Goal: Transaction & Acquisition: Subscribe to service/newsletter

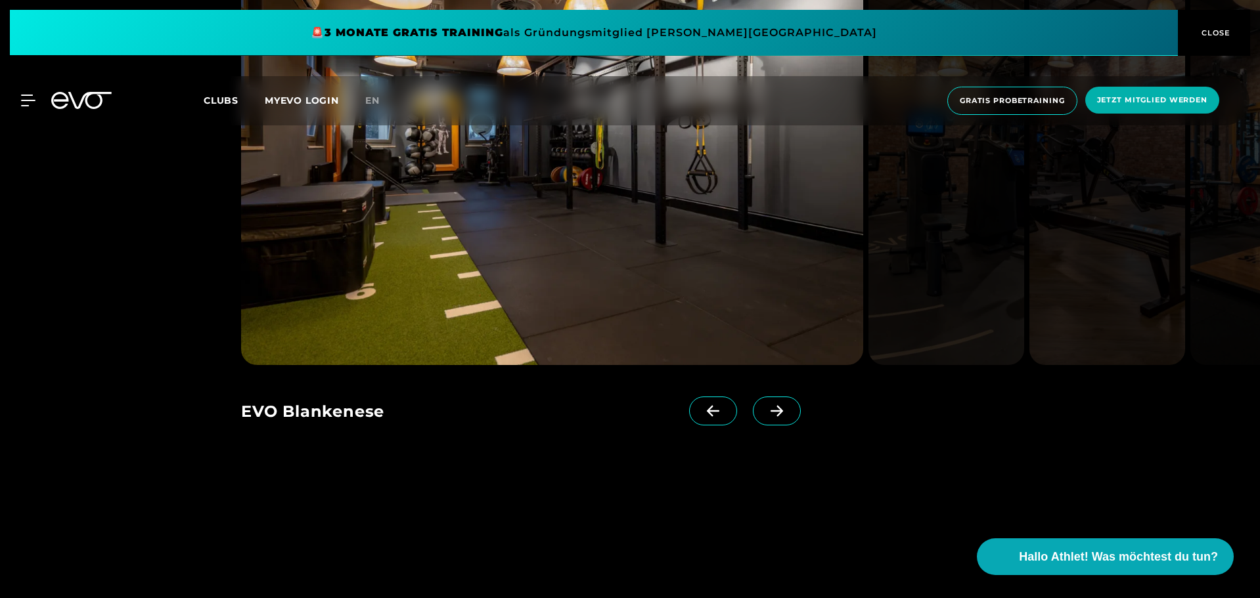
scroll to position [1970, 0]
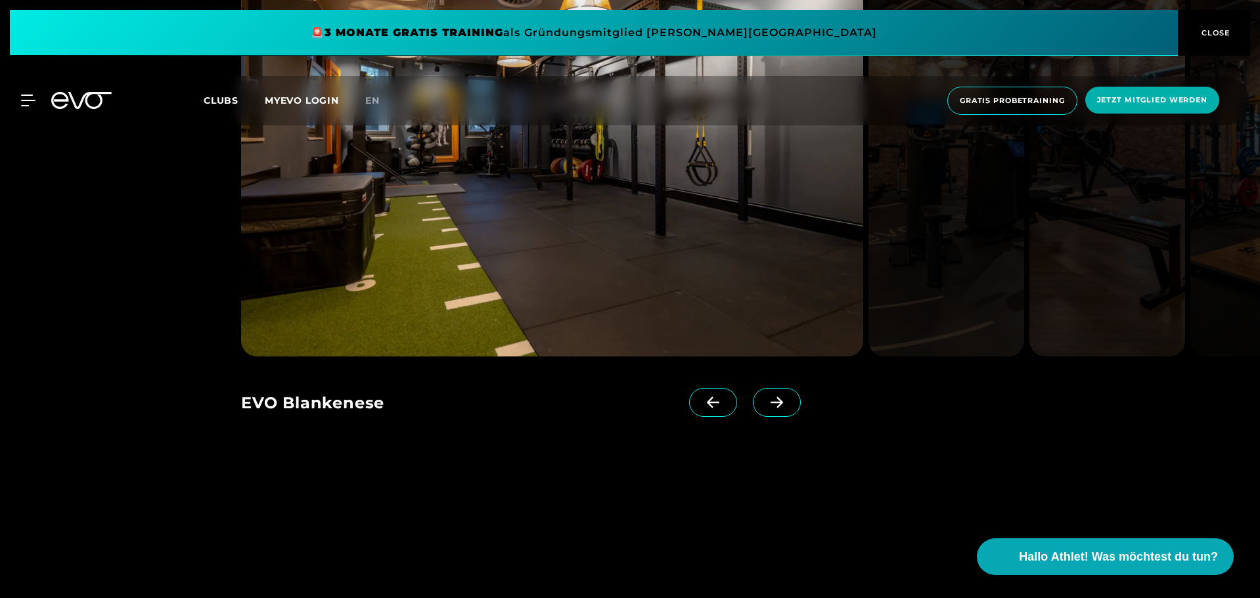
click at [771, 405] on span at bounding box center [777, 402] width 48 height 29
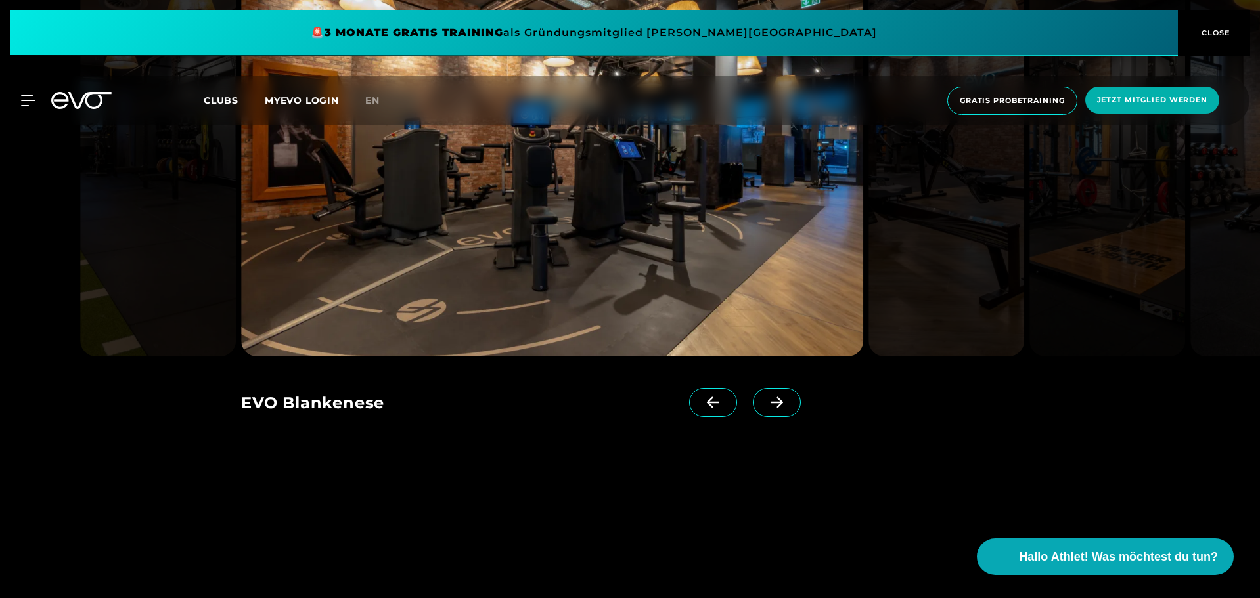
click at [771, 405] on span at bounding box center [777, 402] width 48 height 29
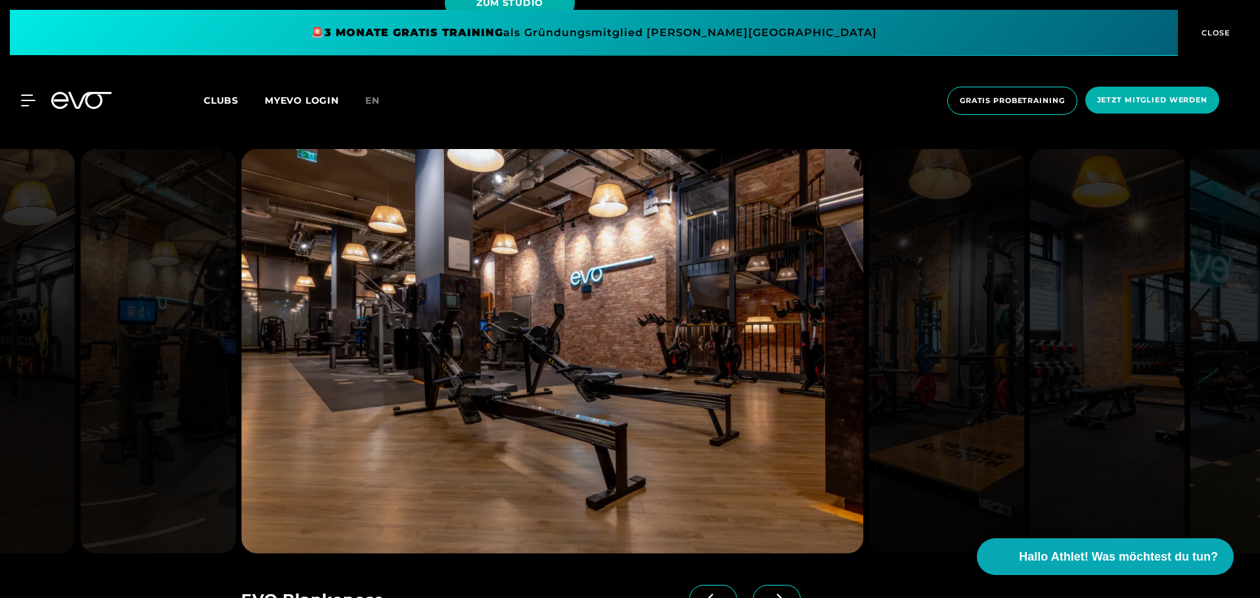
scroll to position [1839, 0]
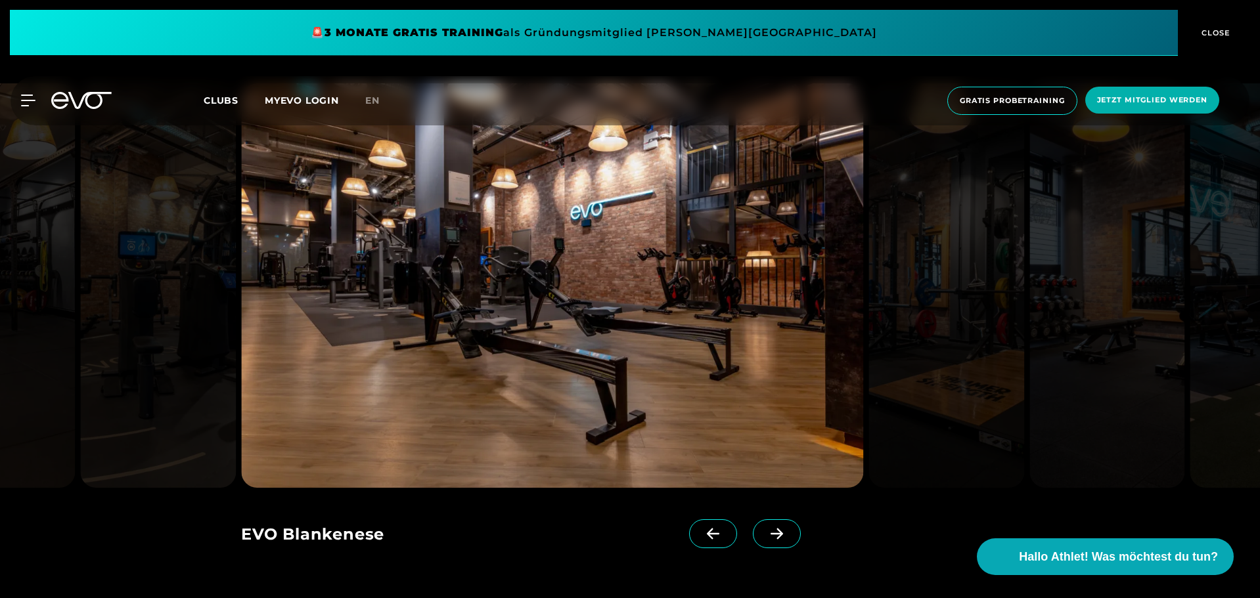
click at [765, 536] on icon at bounding box center [776, 534] width 23 height 12
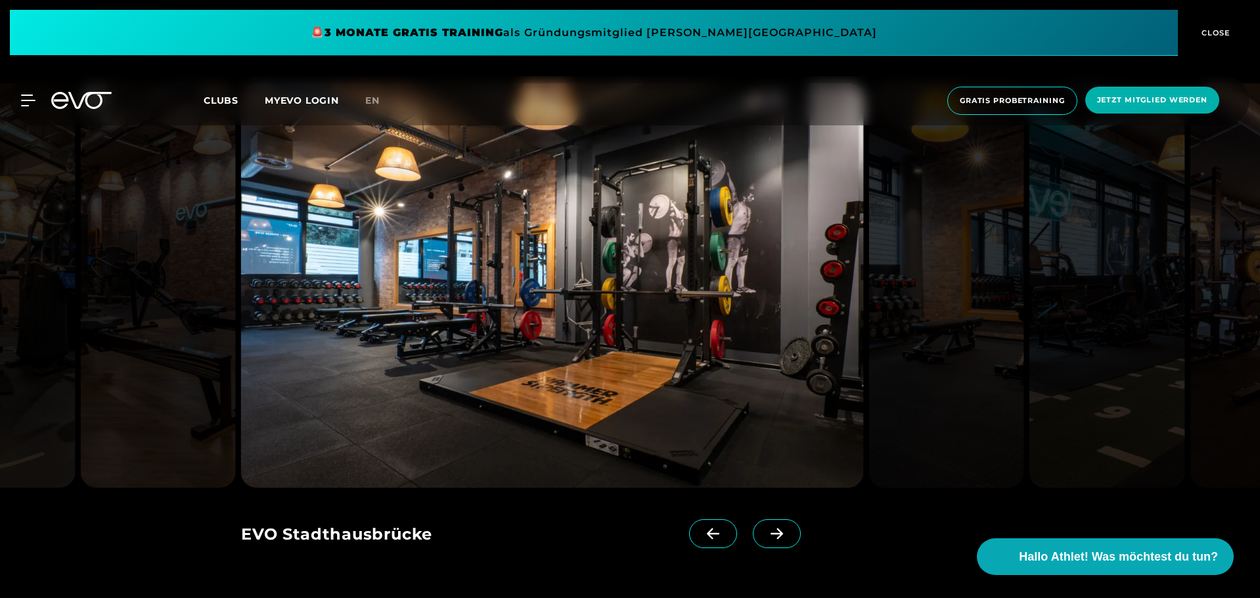
click at [765, 536] on icon at bounding box center [776, 534] width 23 height 12
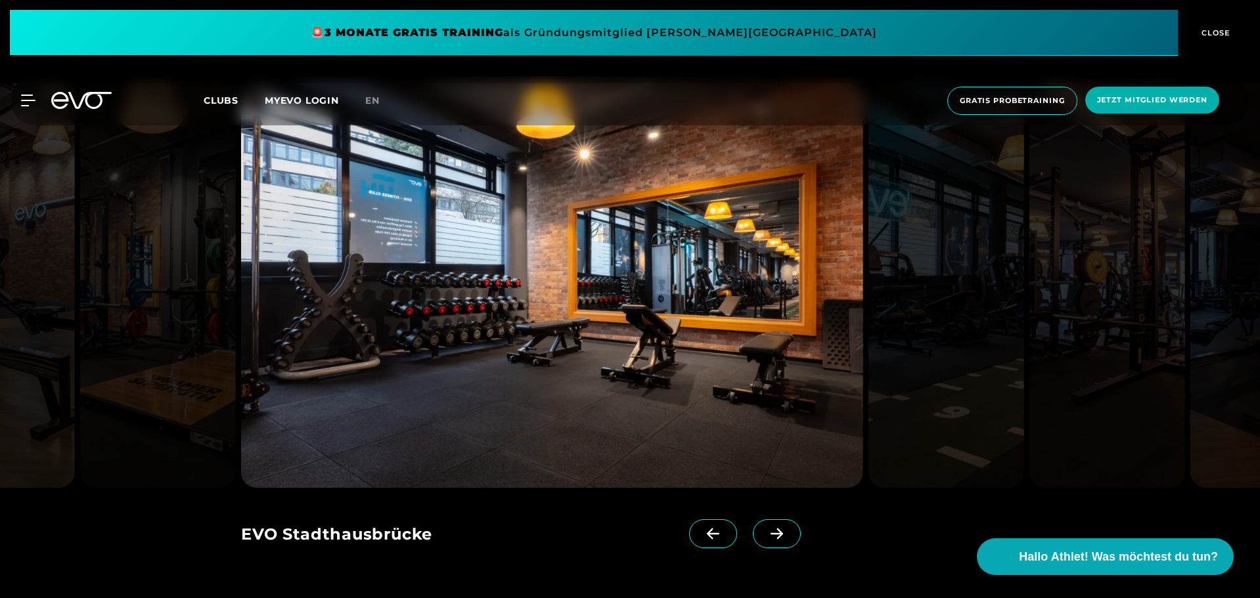
click at [765, 536] on icon at bounding box center [776, 534] width 23 height 12
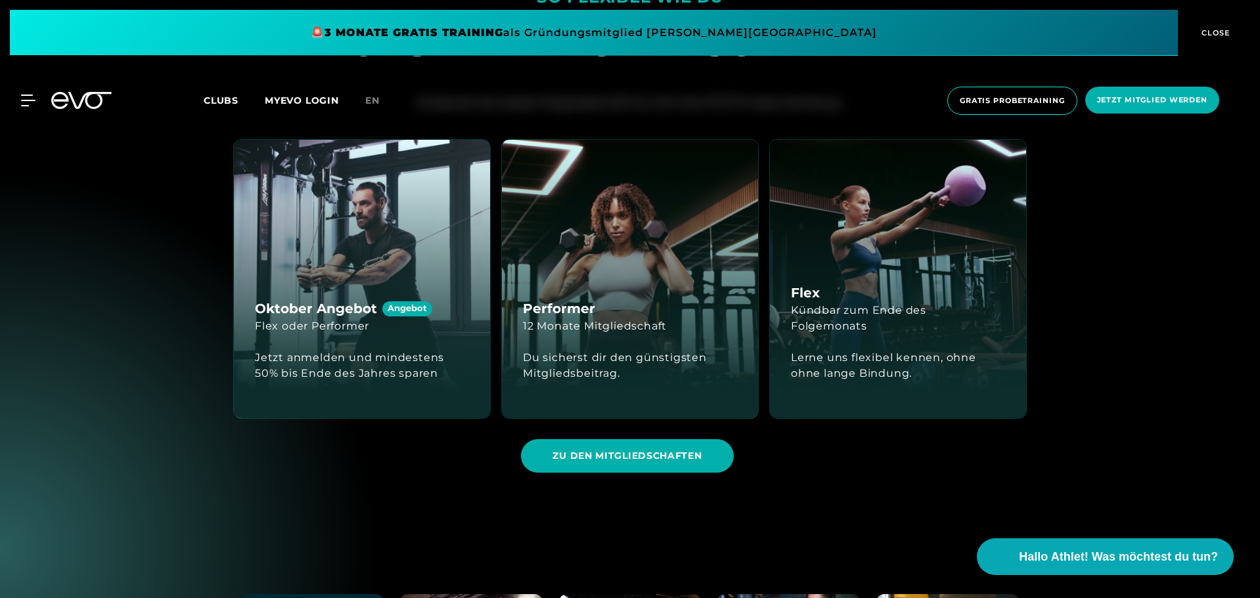
scroll to position [3810, 0]
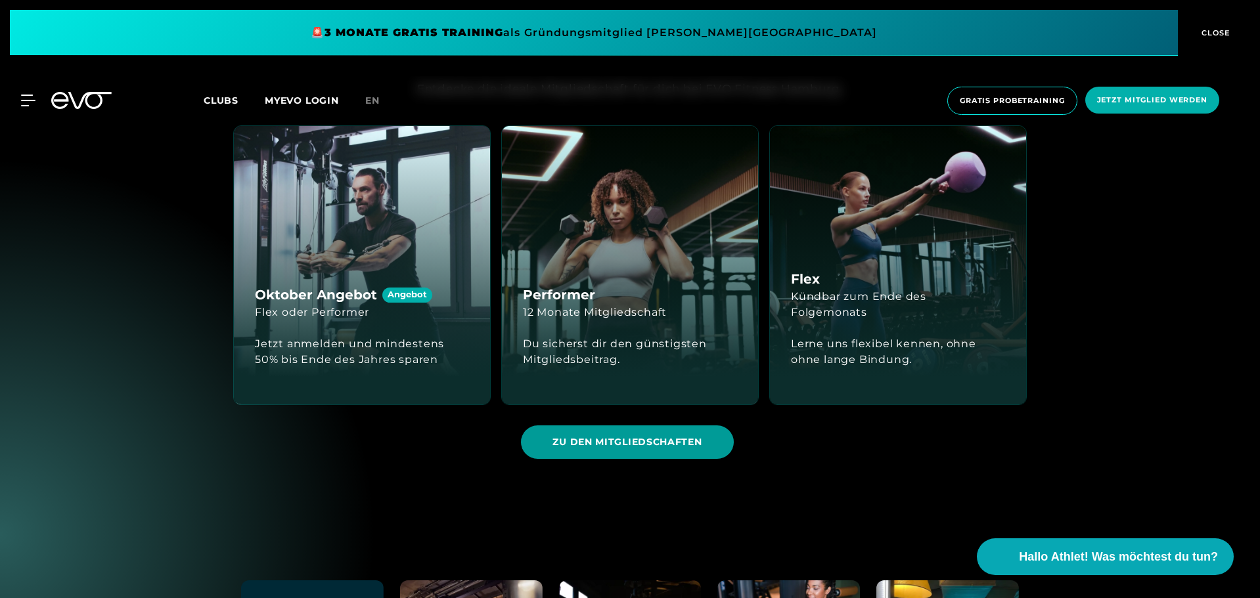
click at [597, 448] on span "ZU DEN MITGLIEDSCHAFTEN" at bounding box center [626, 442] width 149 height 14
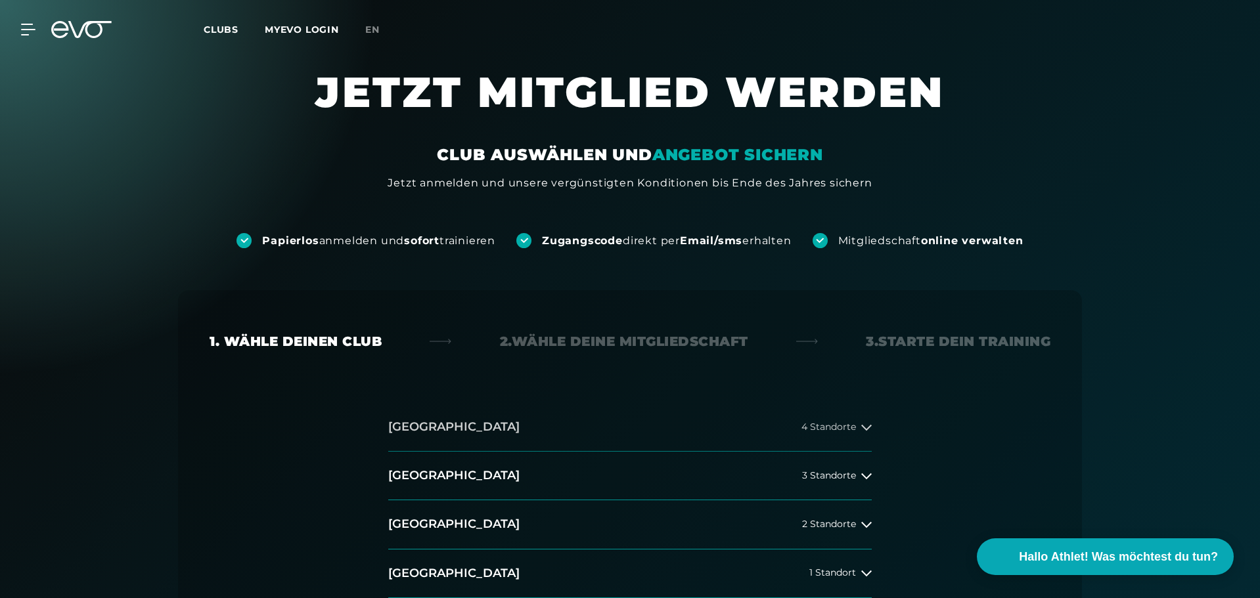
click at [709, 425] on button "[GEOGRAPHIC_DATA] 4 Standorte" at bounding box center [629, 427] width 483 height 49
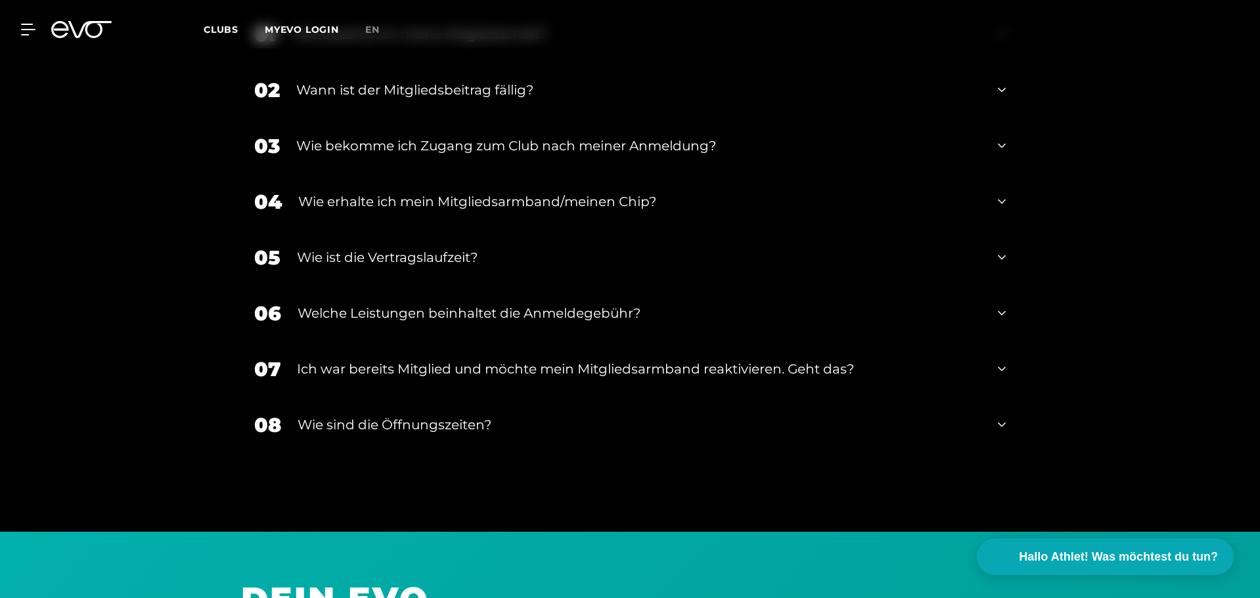
scroll to position [2036, 0]
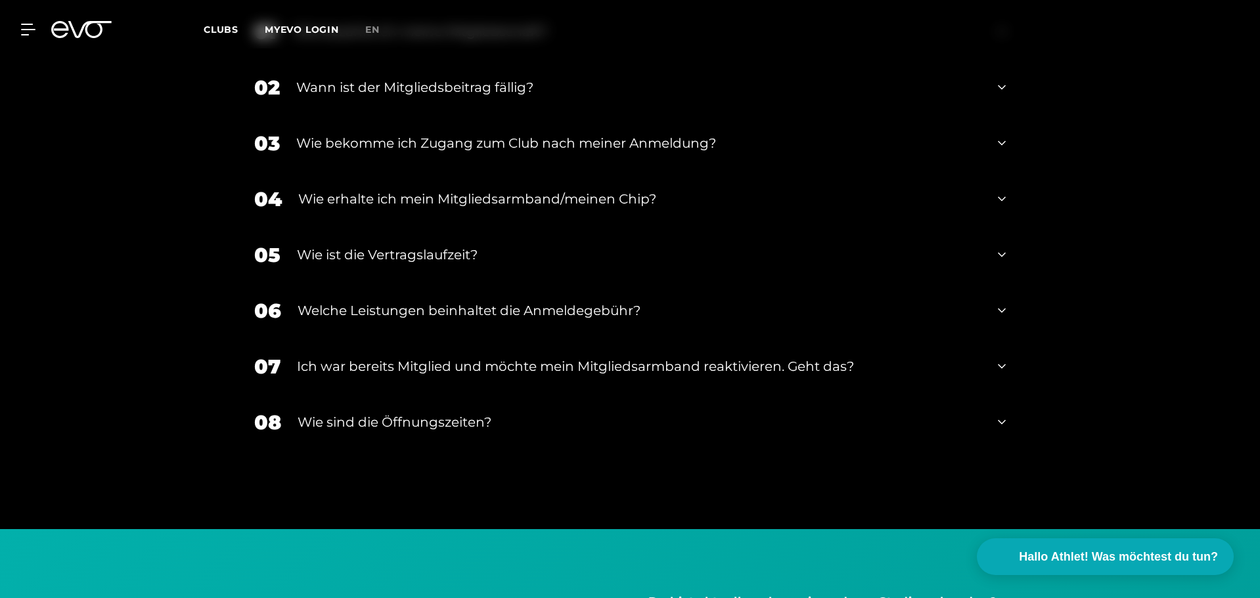
drag, startPoint x: 531, startPoint y: 315, endPoint x: 570, endPoint y: 311, distance: 39.0
click at [532, 315] on div "Welche Leistungen beinhaltet die Anmeldegebühr?" at bounding box center [640, 311] width 684 height 20
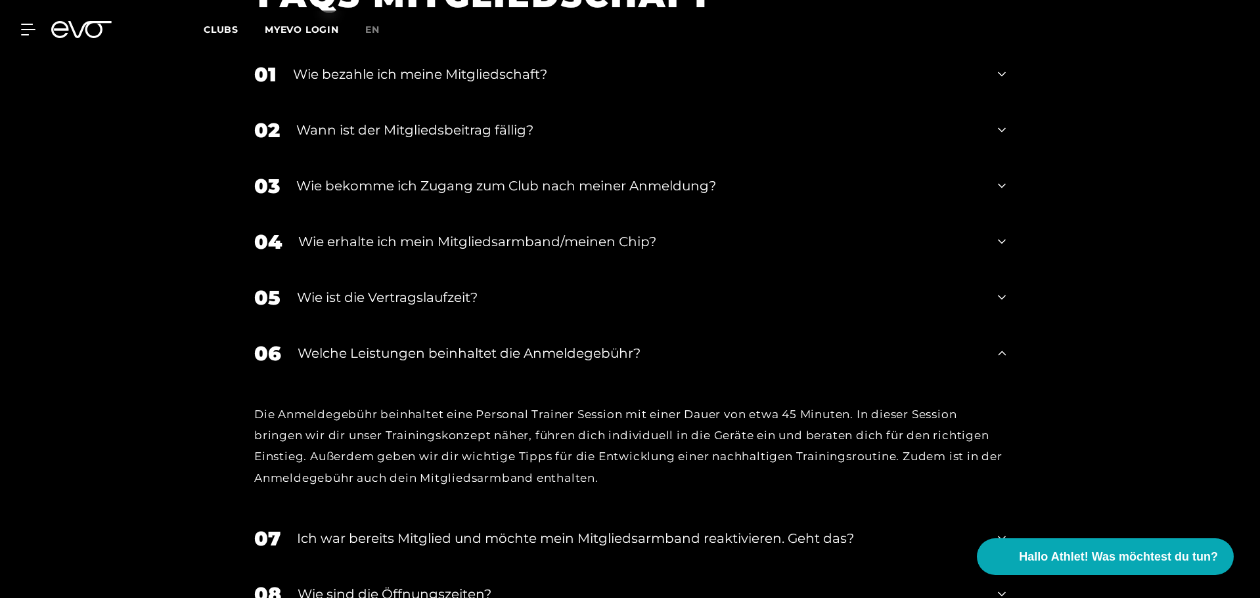
scroll to position [1970, 0]
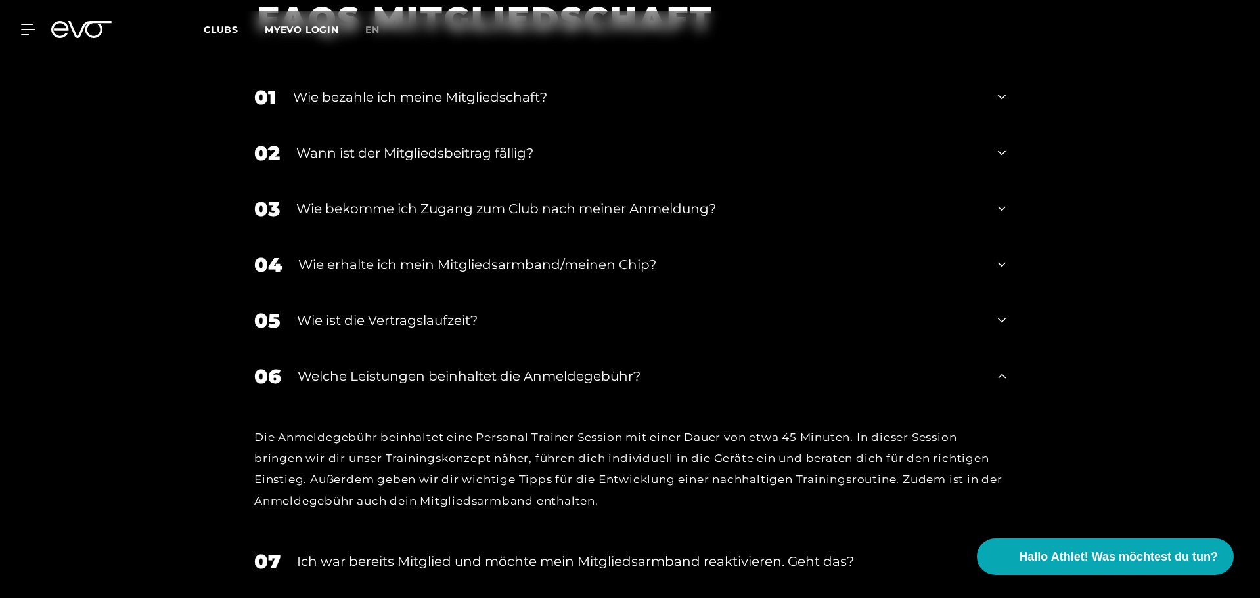
click at [496, 290] on div "04 Wie erhalte ich mein Mitgliedsarmband/meinen Chip?" at bounding box center [630, 265] width 778 height 56
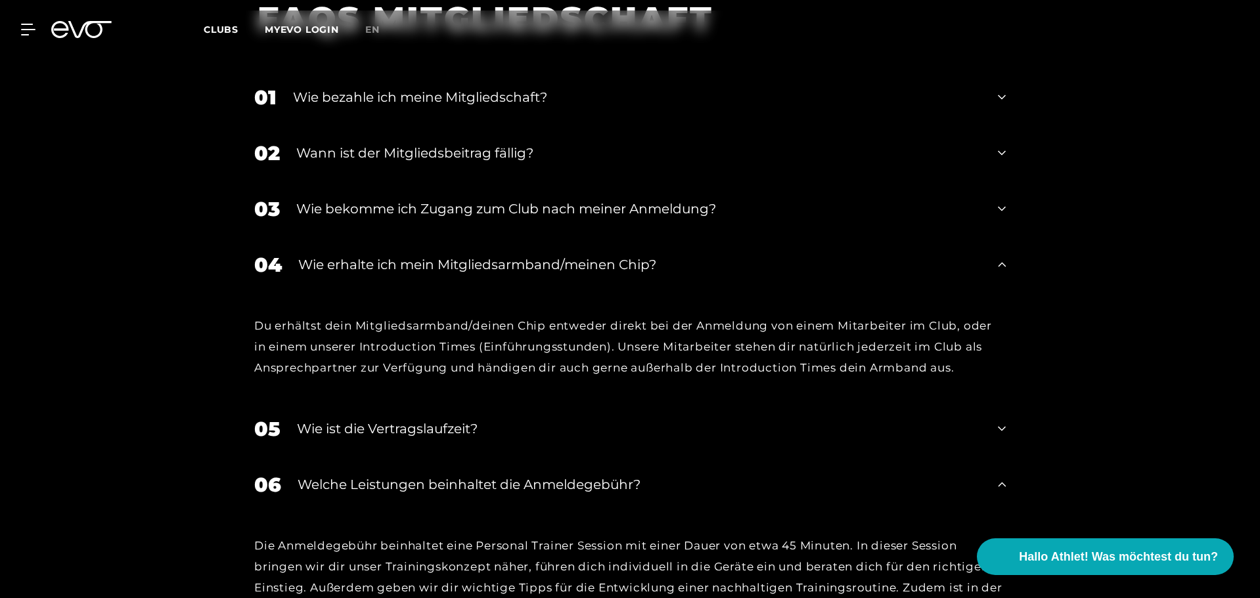
click at [565, 265] on div "Wie erhalte ich mein Mitgliedsarmband/meinen Chip?" at bounding box center [639, 265] width 683 height 20
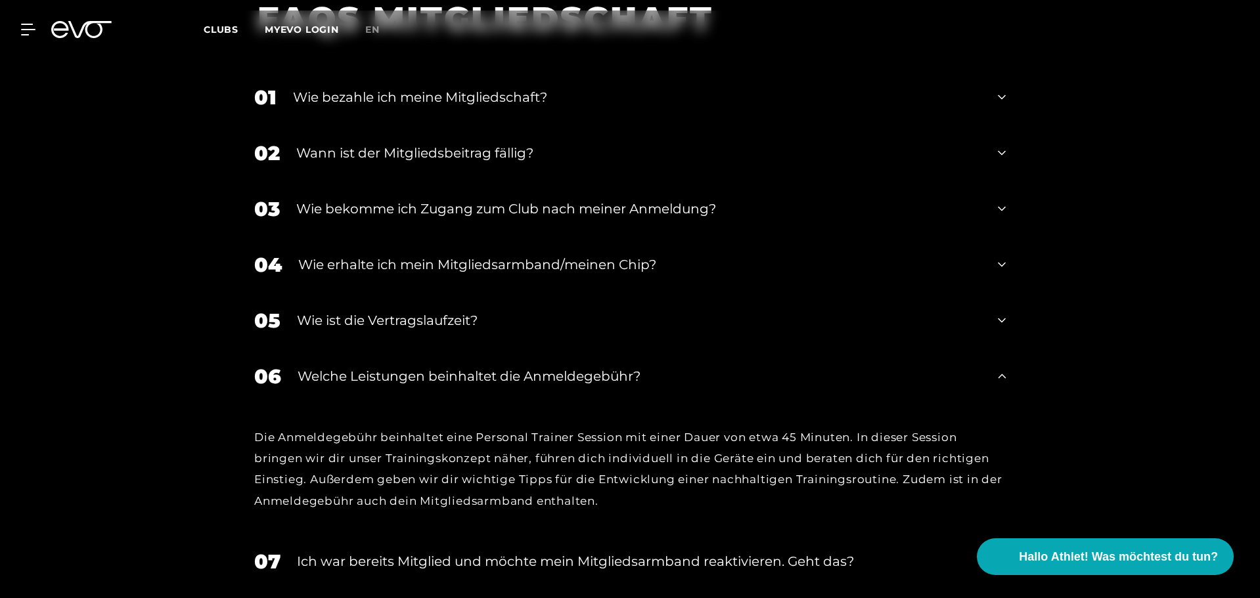
click at [587, 217] on div "Wie bekomme ich Zugang zum Club nach meiner Anmeldung?" at bounding box center [638, 209] width 685 height 20
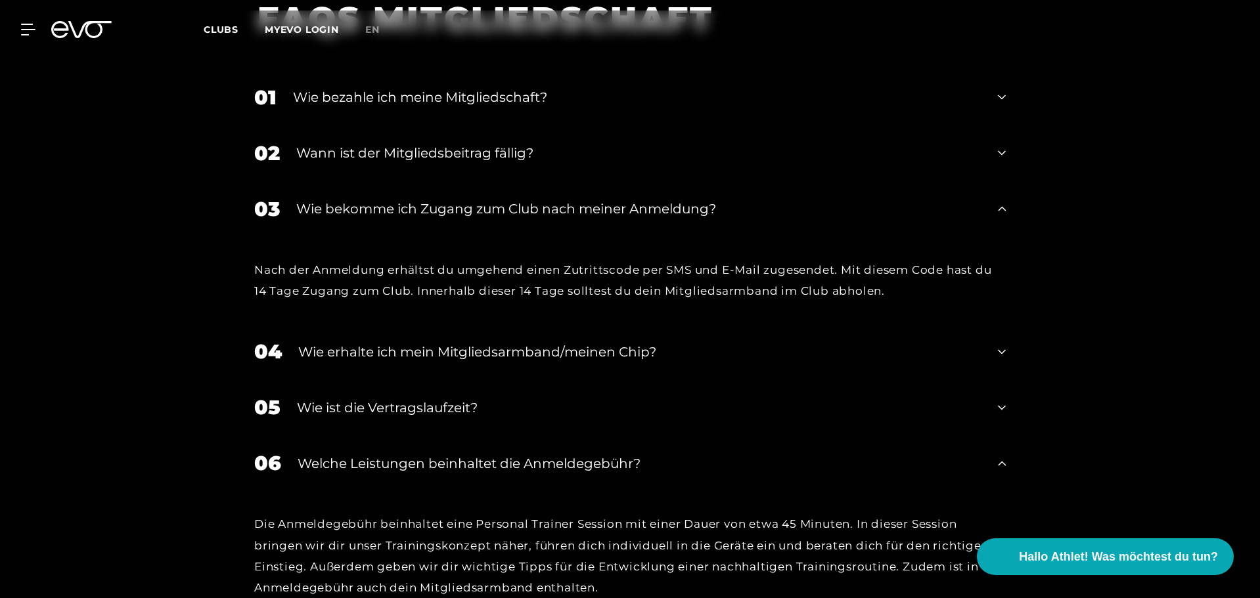
click at [587, 217] on div "Wie bekomme ich Zugang zum Club nach meiner Anmeldung?" at bounding box center [638, 209] width 685 height 20
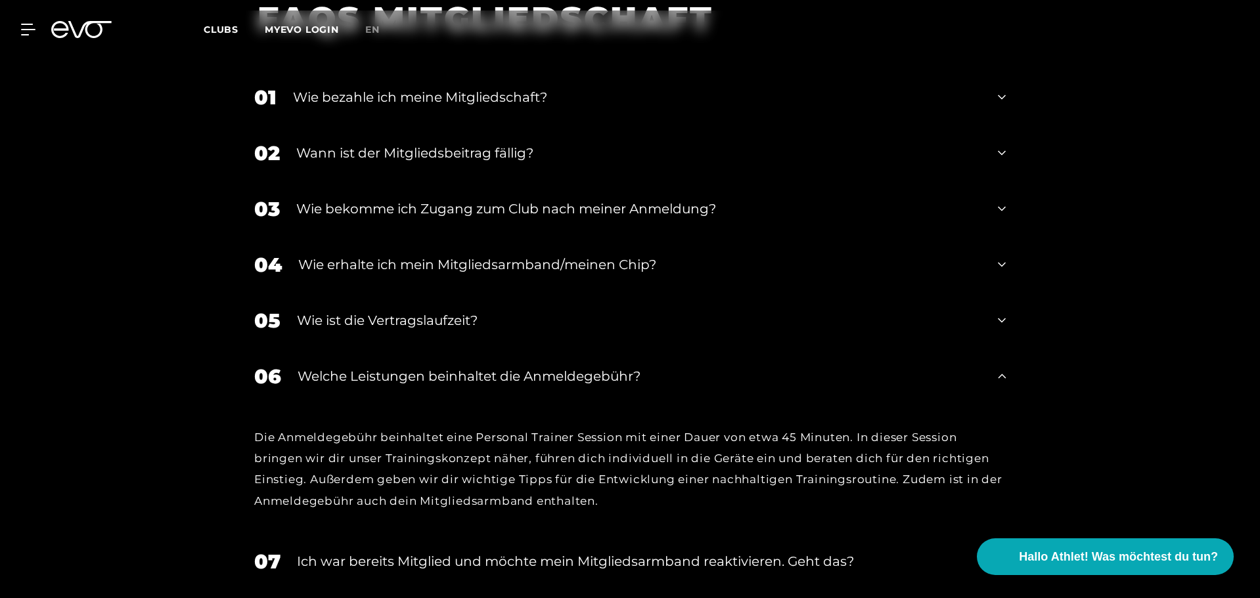
click at [519, 163] on div "Wann ist der Mitgliedsbeitrag fällig?" at bounding box center [638, 153] width 685 height 20
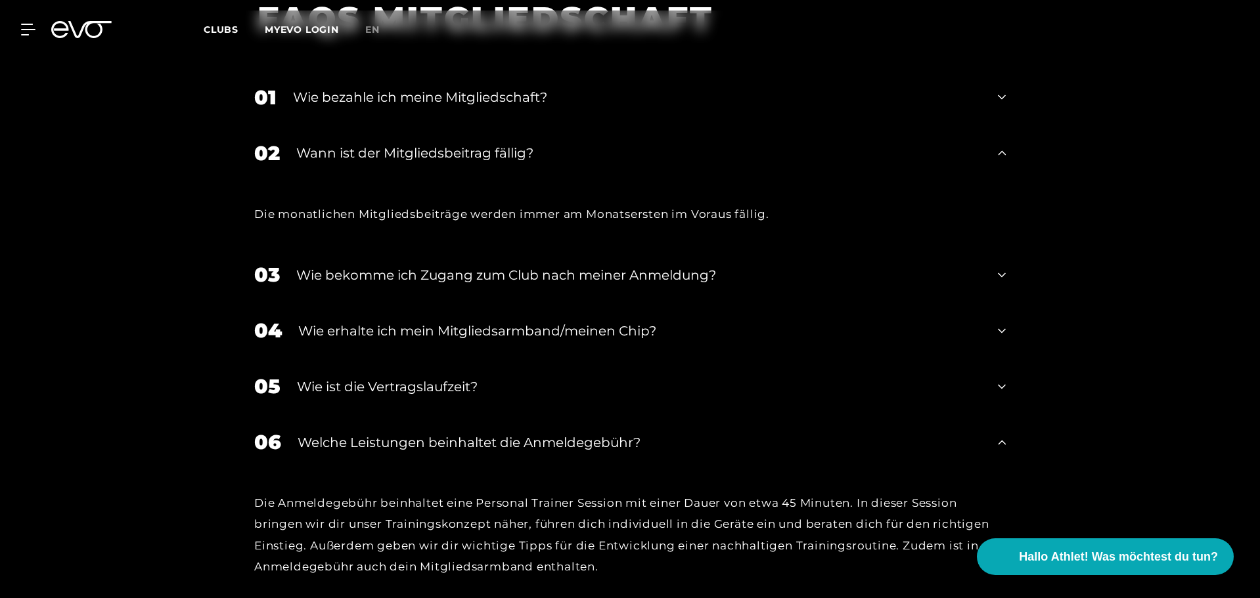
click at [520, 161] on div "Wann ist der Mitgliedsbeitrag fällig?" at bounding box center [638, 153] width 685 height 20
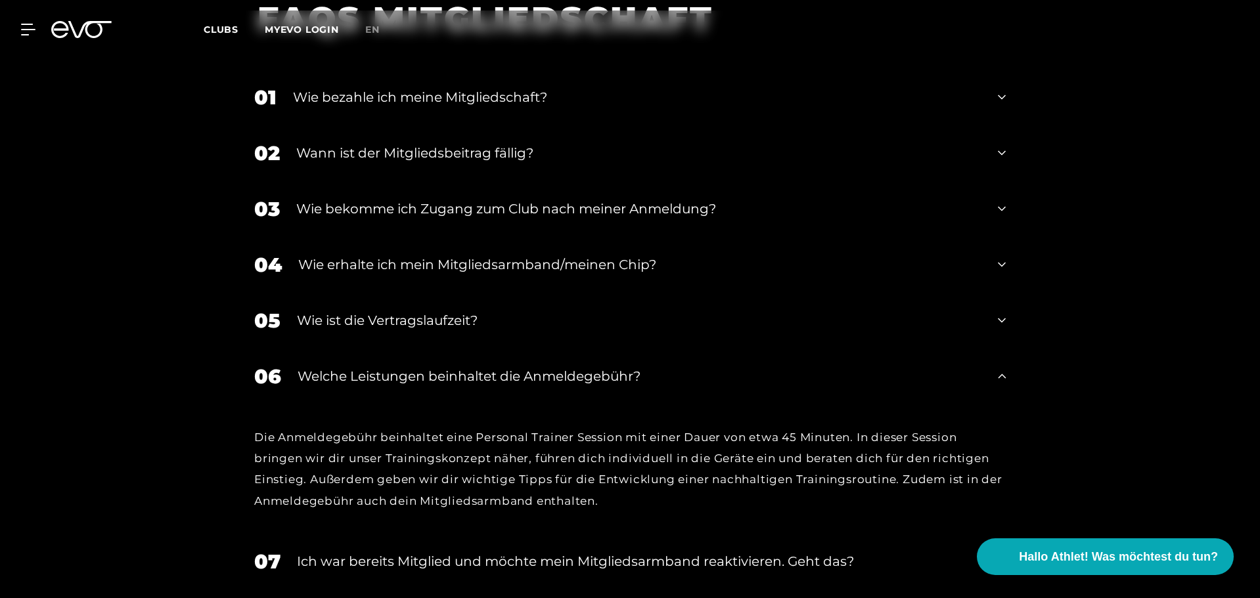
click at [517, 168] on div "02 Wann ist der Mitgliedsbeitrag fällig?" at bounding box center [630, 153] width 778 height 56
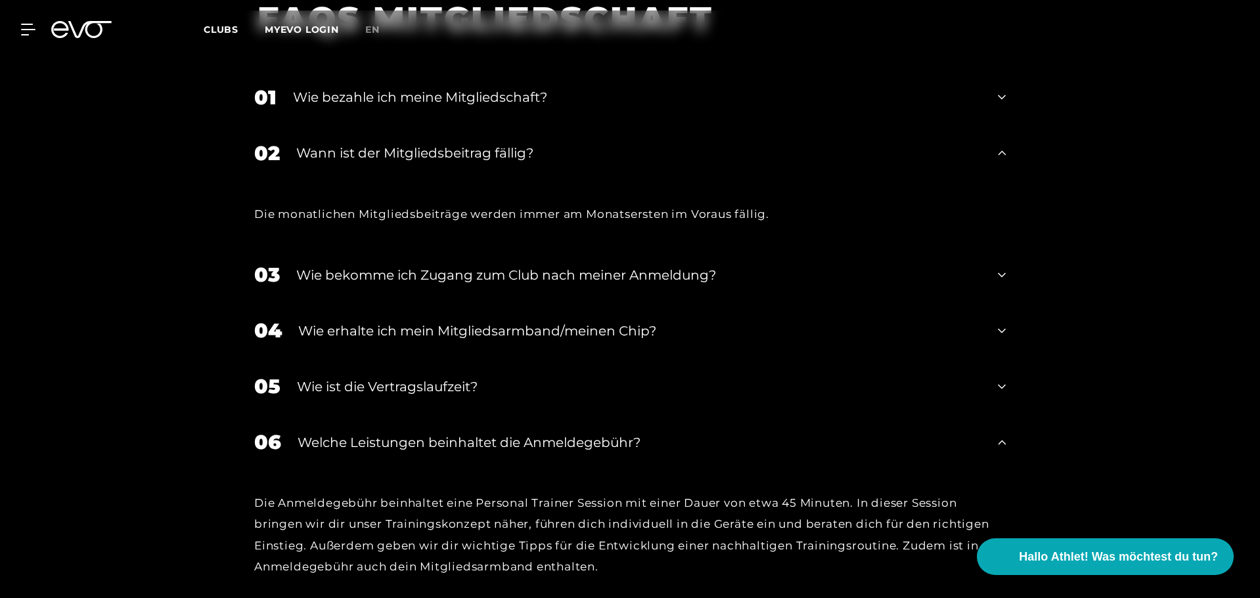
click at [522, 162] on div "Wann ist der Mitgliedsbeitrag fällig?" at bounding box center [638, 153] width 685 height 20
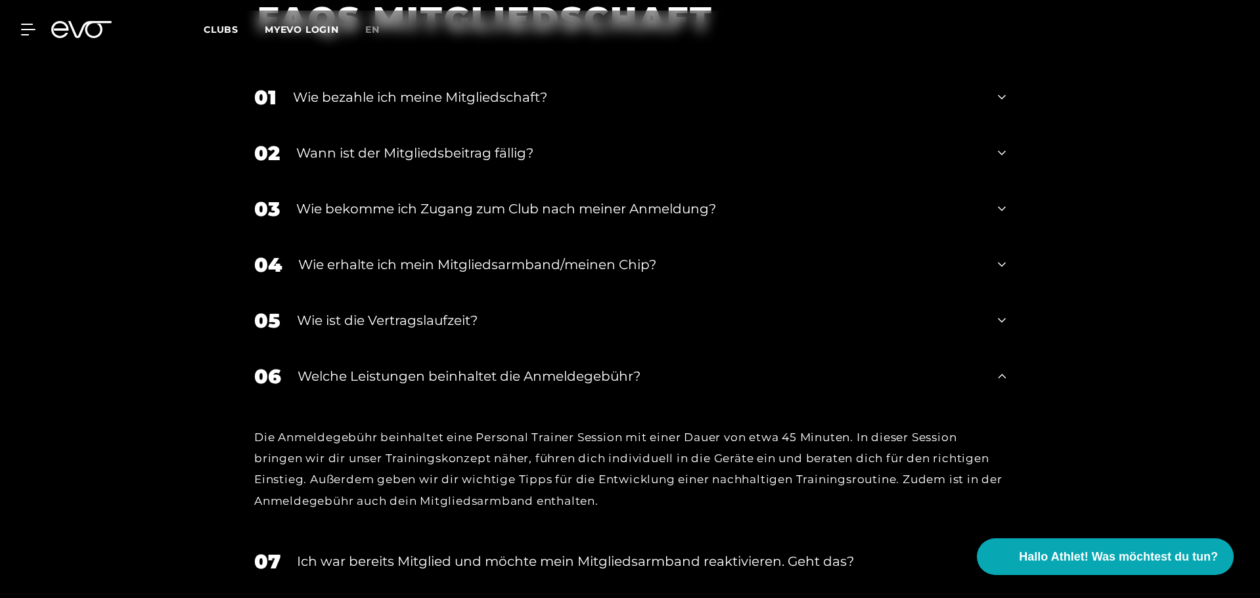
click at [503, 98] on div "Wie bezahle ich meine Mitgliedschaft?" at bounding box center [637, 97] width 688 height 20
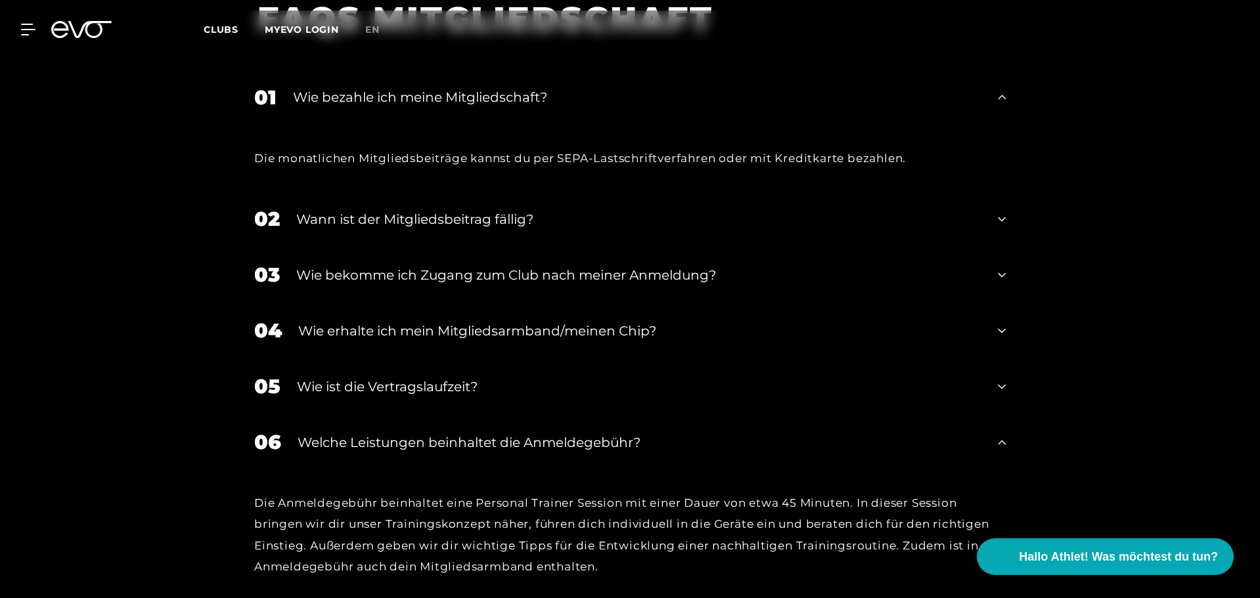
click at [503, 98] on div "Wie bezahle ich meine Mitgliedschaft?" at bounding box center [637, 97] width 688 height 20
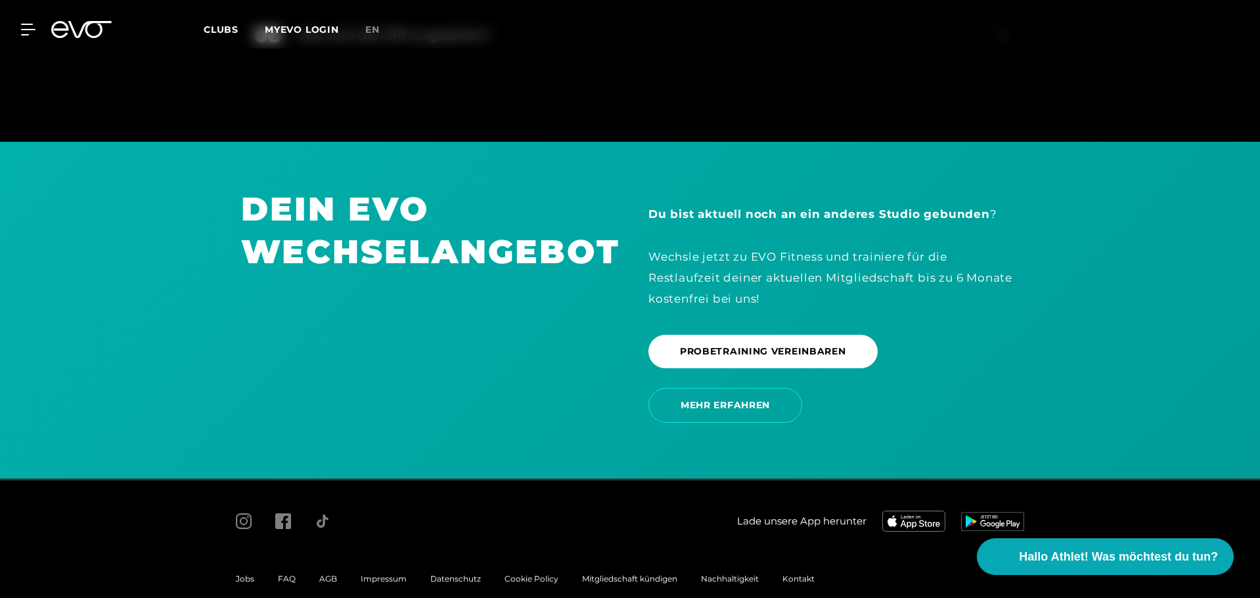
scroll to position [2575, 0]
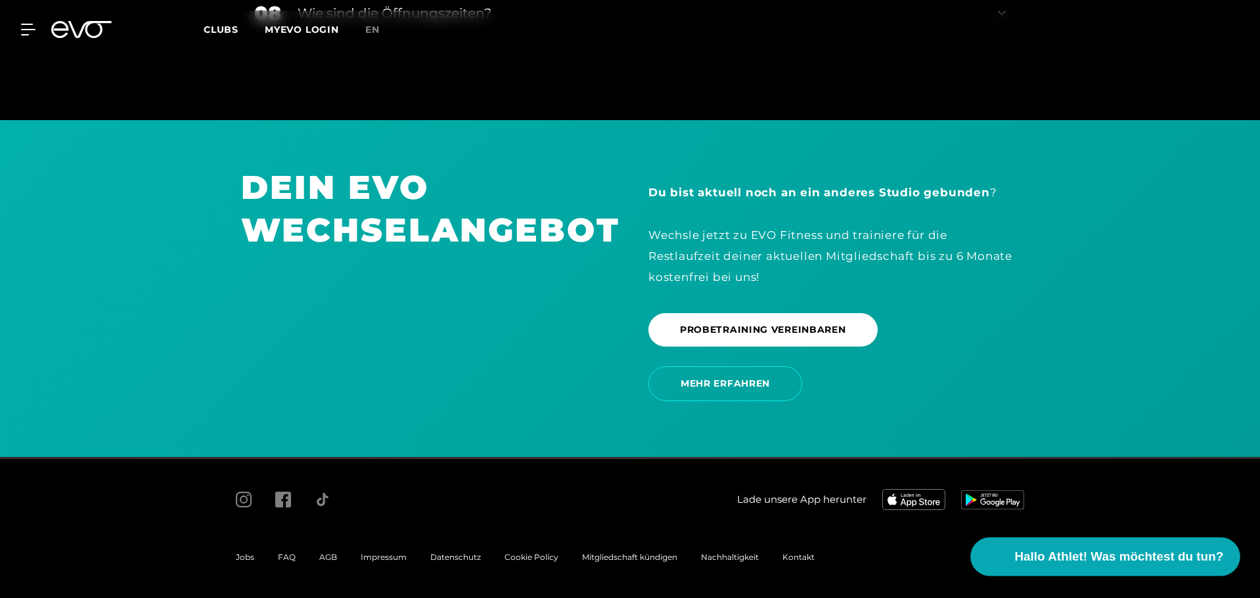
click at [1115, 559] on span "Hallo Athlet! Was möchtest du tun?" at bounding box center [1119, 557] width 209 height 18
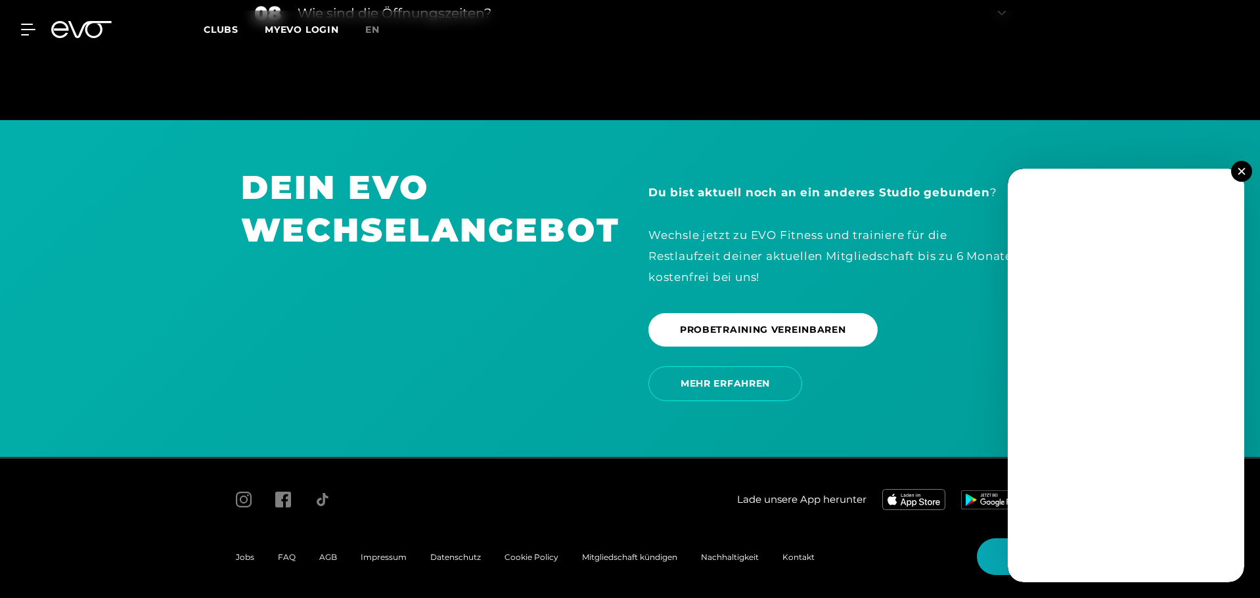
click at [1239, 172] on img at bounding box center [1240, 170] width 7 height 7
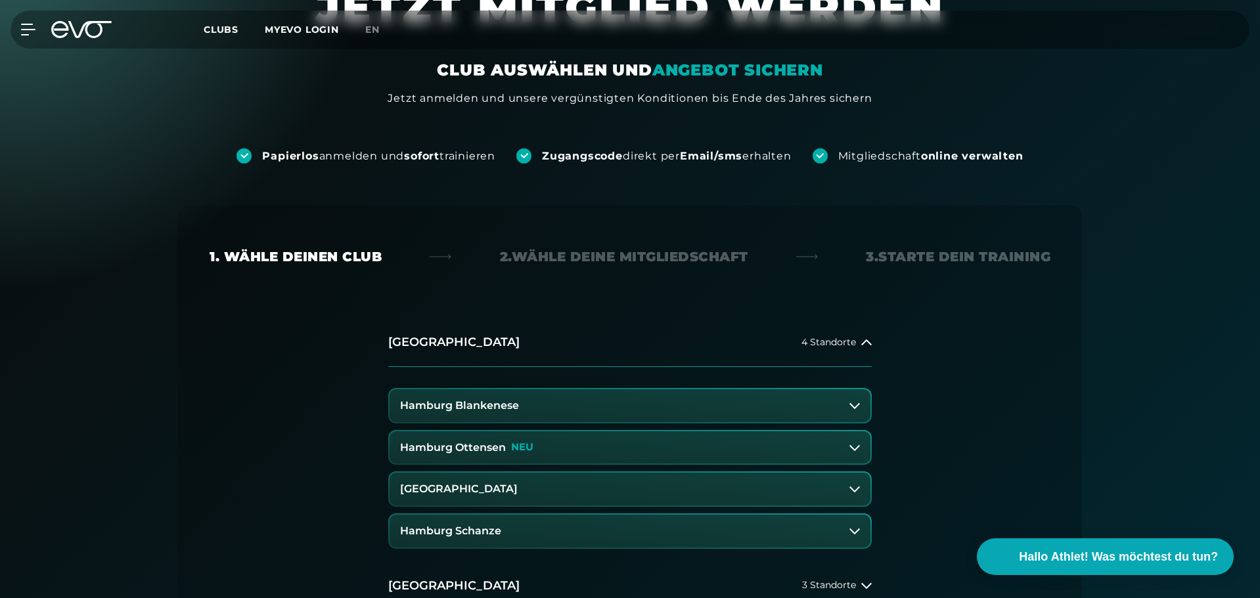
scroll to position [197, 0]
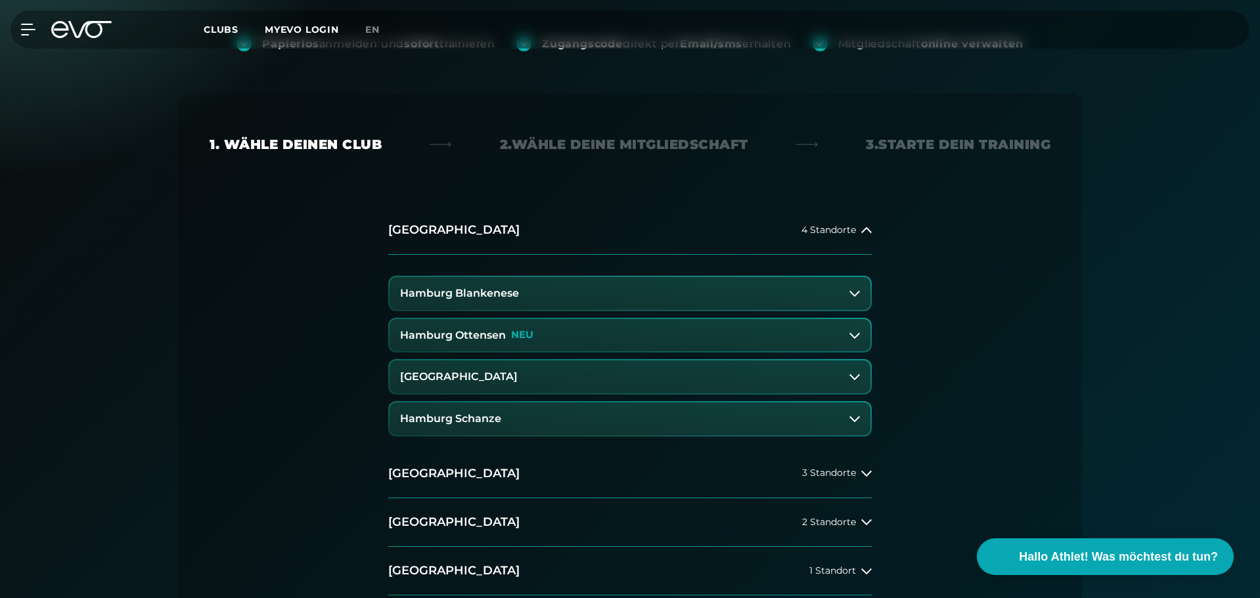
click at [508, 296] on h3 "Hamburg Blankenese" at bounding box center [459, 294] width 119 height 12
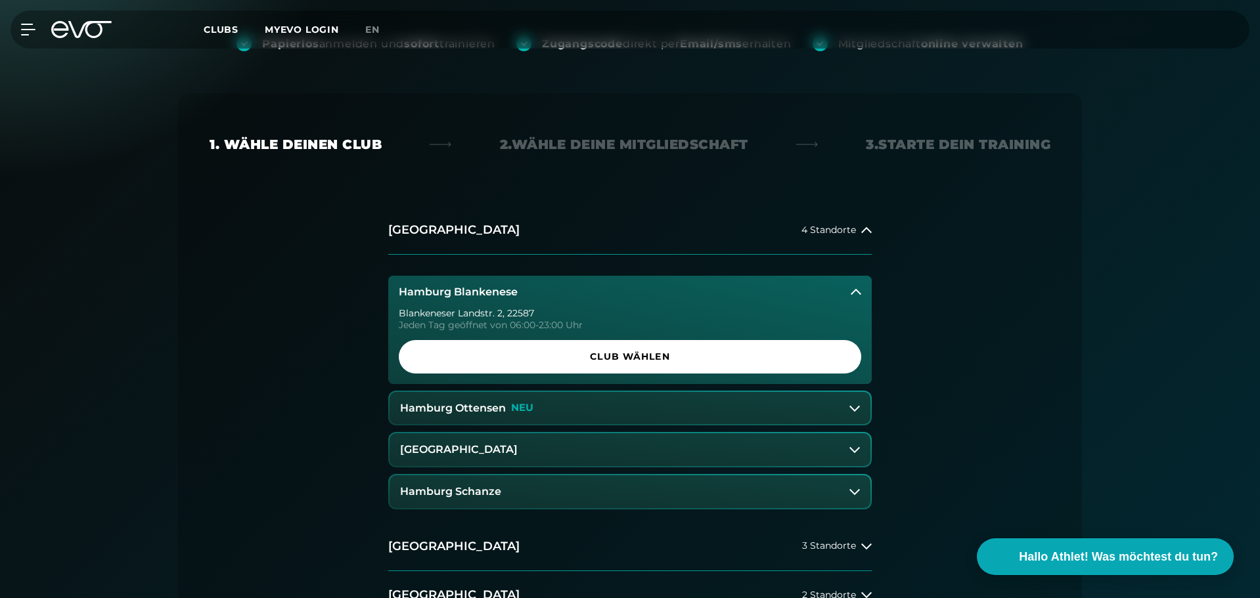
click at [560, 413] on button "Hamburg Ottensen NEU" at bounding box center [630, 408] width 481 height 33
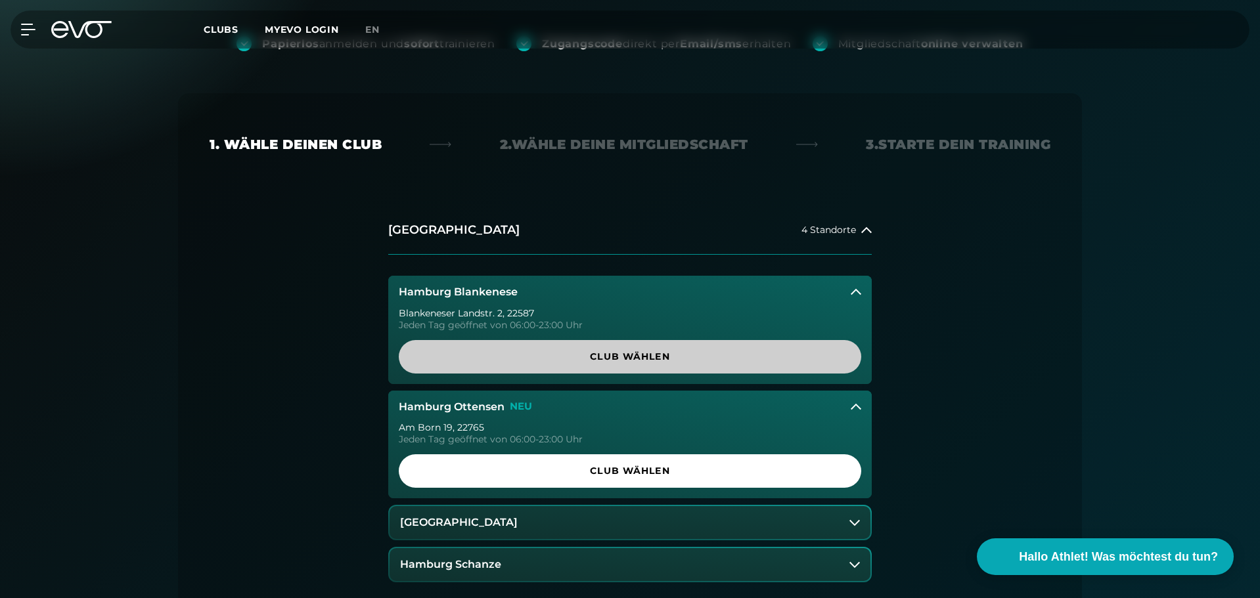
click at [621, 357] on span "Club wählen" at bounding box center [629, 357] width 399 height 14
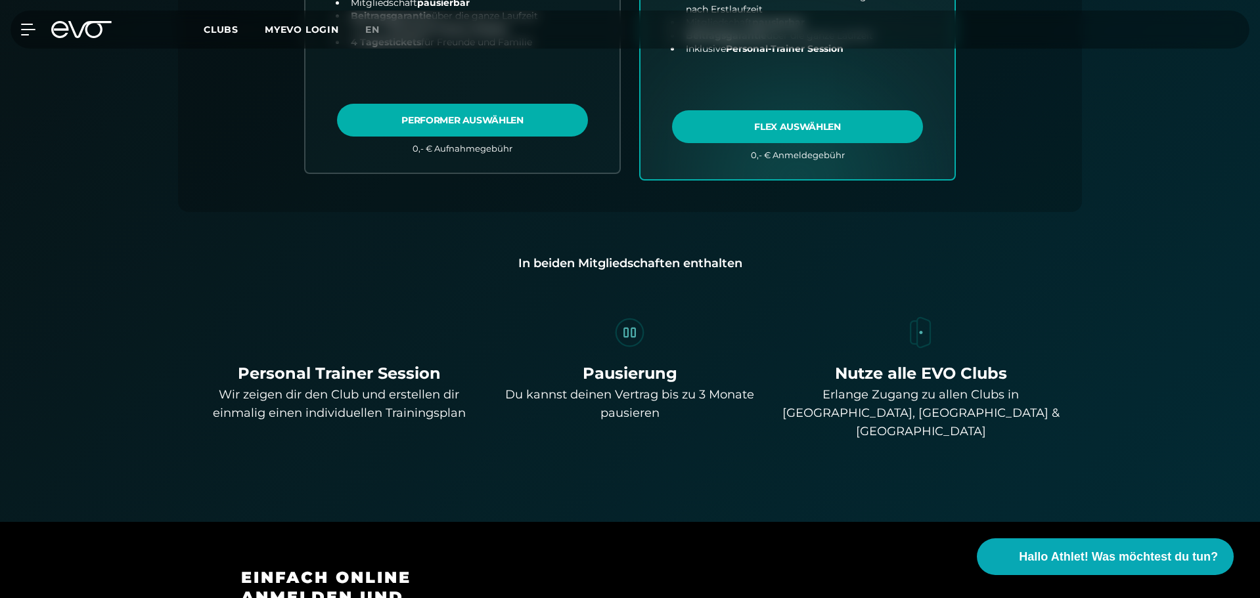
scroll to position [816, 0]
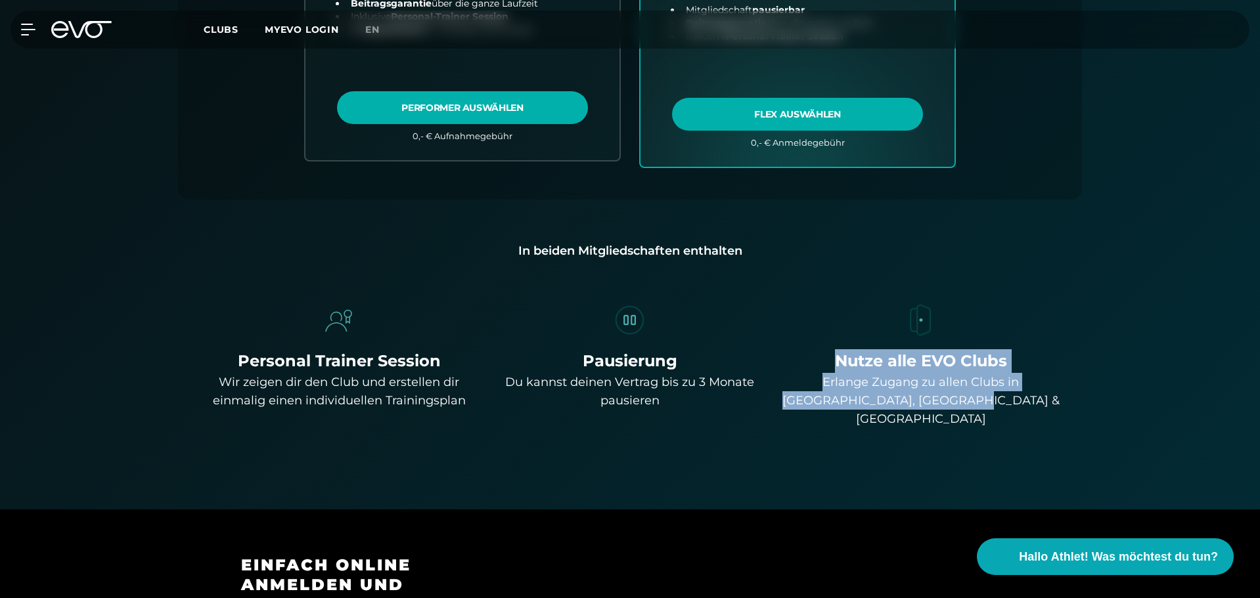
drag, startPoint x: 975, startPoint y: 399, endPoint x: 832, endPoint y: 363, distance: 147.2
click at [832, 363] on div "Nutze alle EVO Clubs Erlange Zugang zu allen Clubs in [GEOGRAPHIC_DATA], [GEOGR…" at bounding box center [920, 388] width 280 height 79
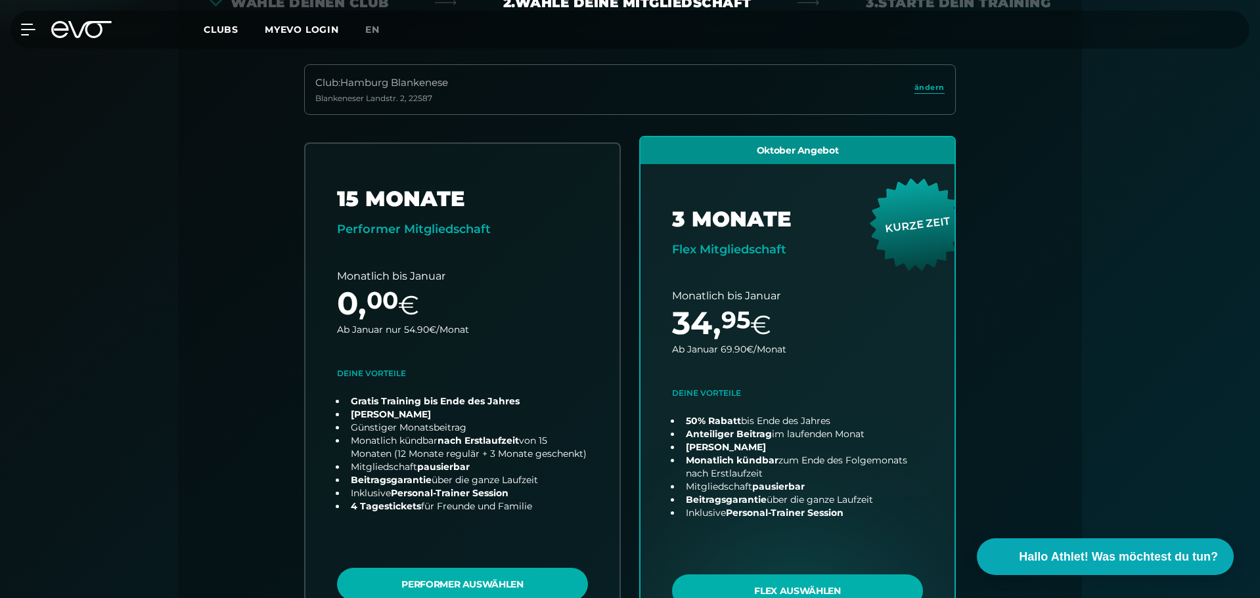
scroll to position [422, 0]
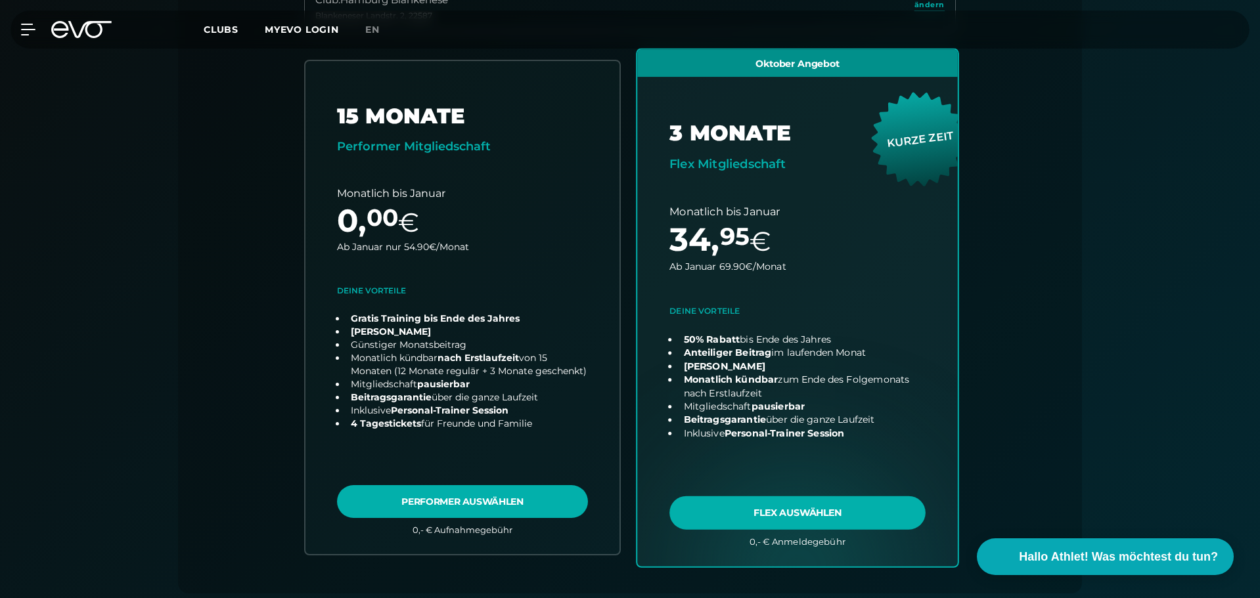
click at [788, 510] on link "choose plan" at bounding box center [797, 307] width 321 height 517
